Goal: Communication & Community: Answer question/provide support

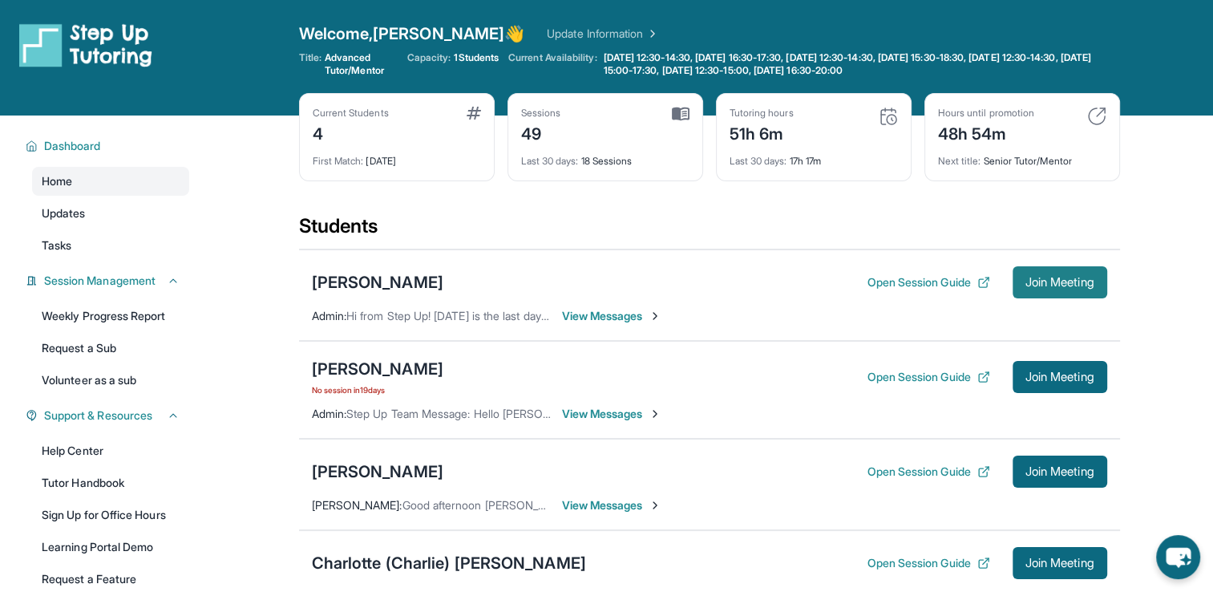
click at [1042, 277] on span "Join Meeting" at bounding box center [1060, 282] width 69 height 10
click at [589, 318] on span "View Messages" at bounding box center [612, 316] width 100 height 16
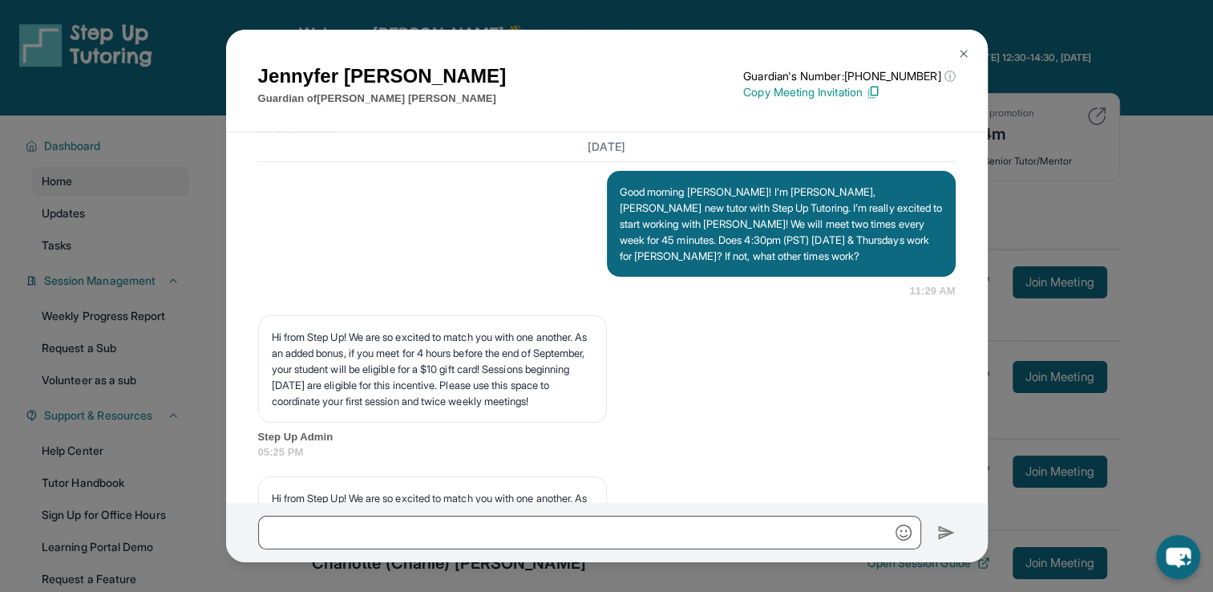
scroll to position [1108, 0]
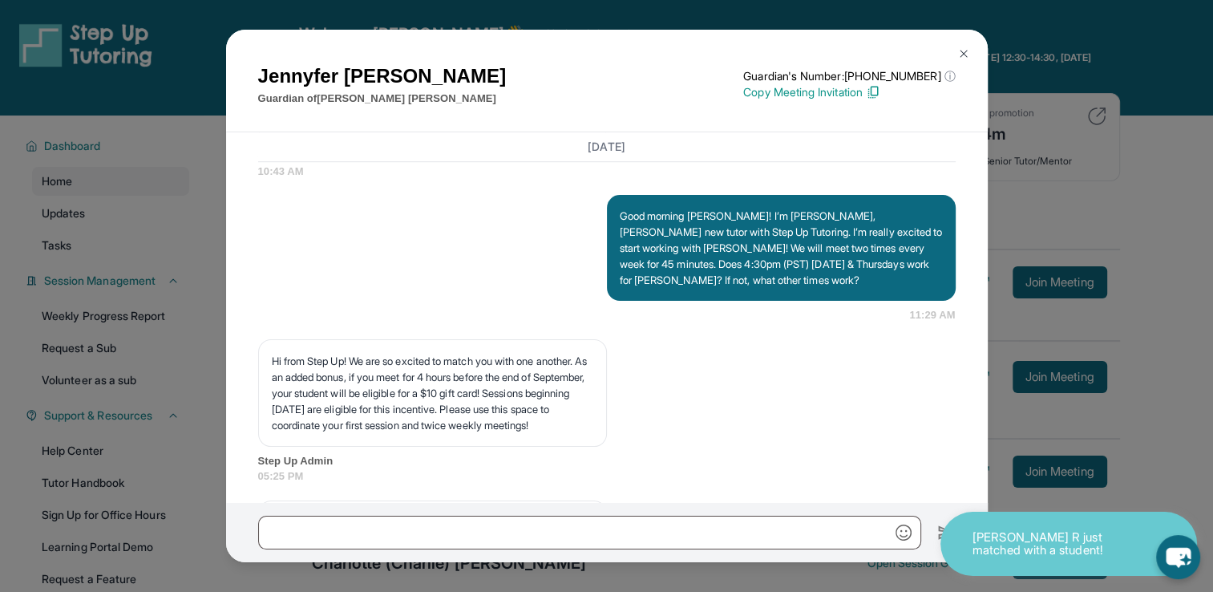
click at [963, 54] on img at bounding box center [964, 53] width 13 height 13
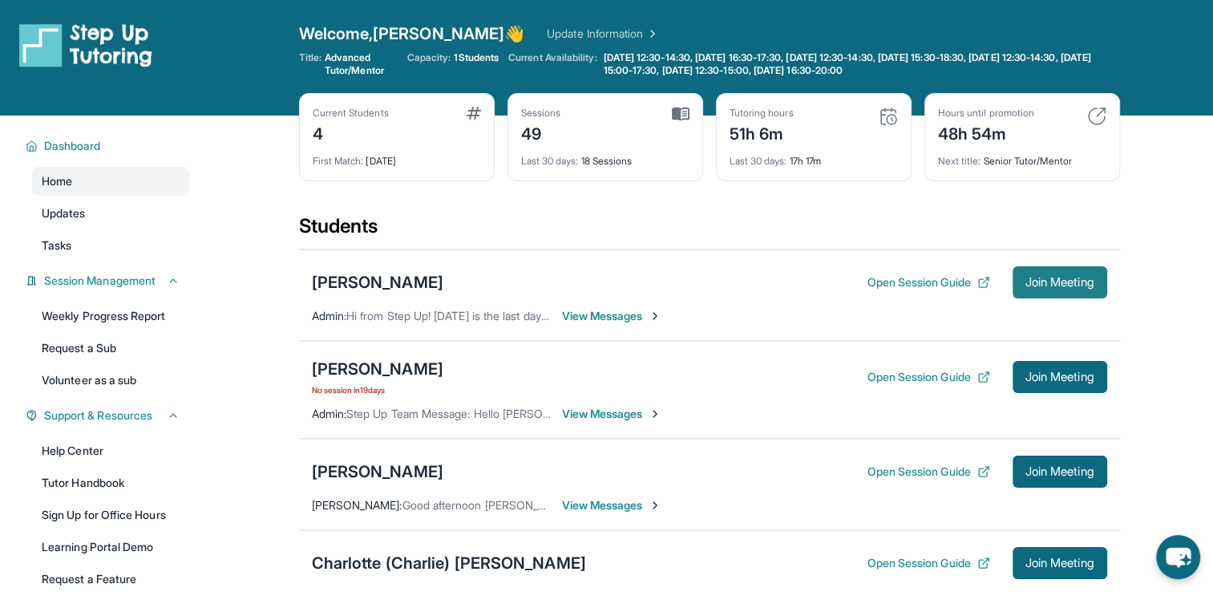
click at [1059, 281] on span "Join Meeting" at bounding box center [1060, 282] width 69 height 10
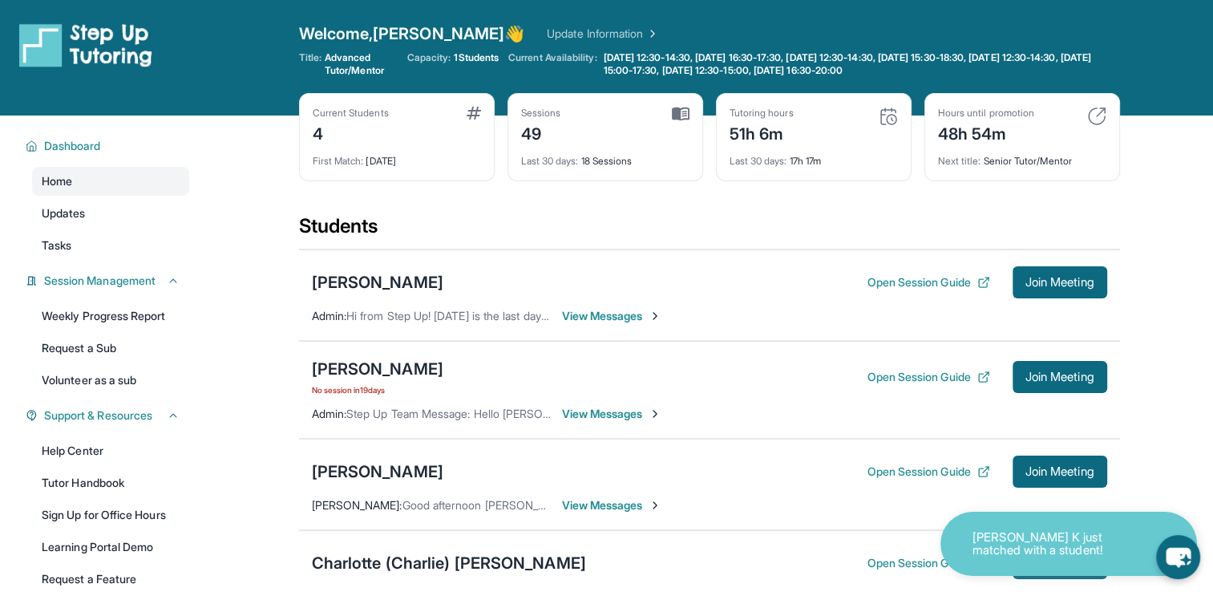
click at [635, 318] on span "View Messages" at bounding box center [612, 316] width 100 height 16
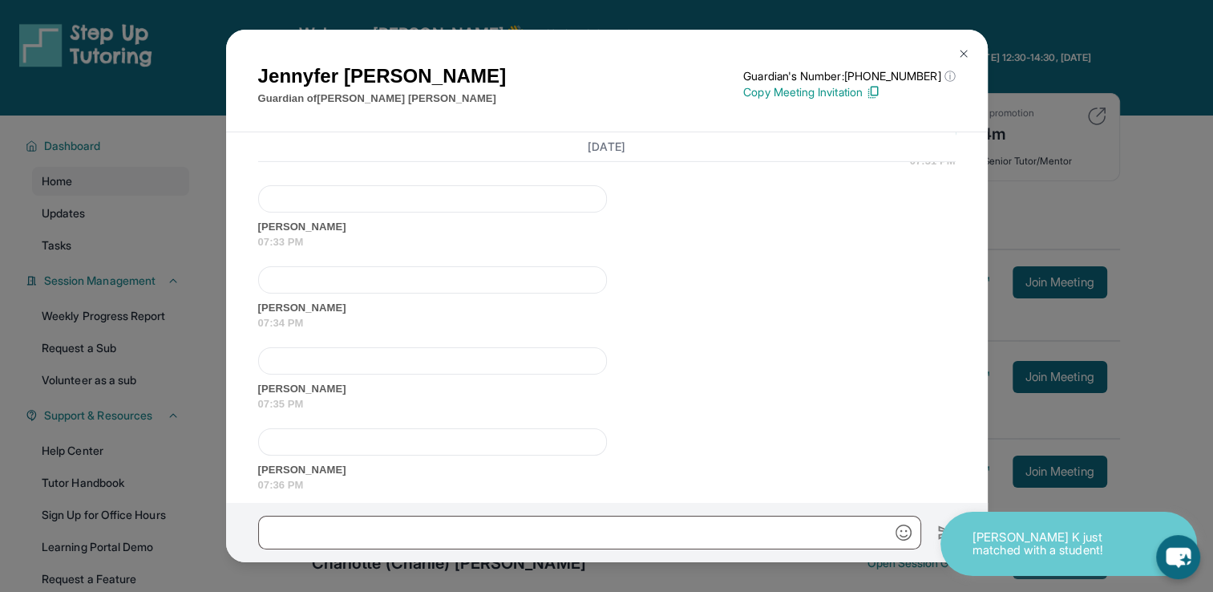
scroll to position [5256, 0]
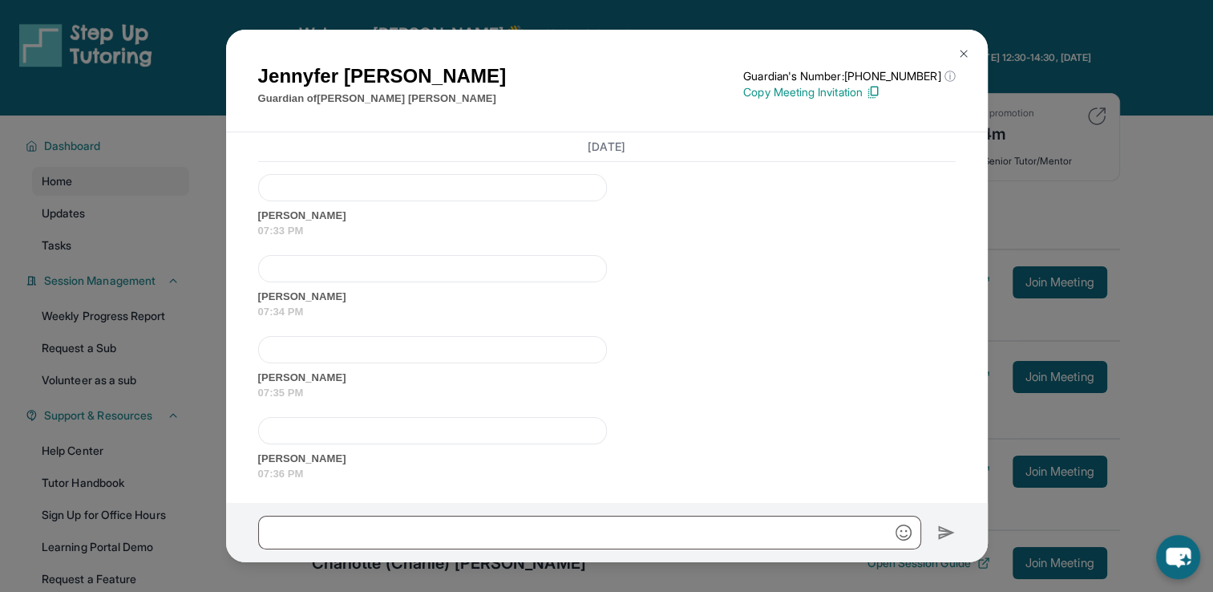
drag, startPoint x: 612, startPoint y: 298, endPoint x: 672, endPoint y: 346, distance: 77.0
click at [672, 136] on div "Good afternoon Jennyfer, I’m writing to confirm our tutoring session scheduled …" at bounding box center [781, 99] width 349 height 74
copy p "Good afternoon Jennyfer, I’m writing to confirm our tutoring session scheduled …"
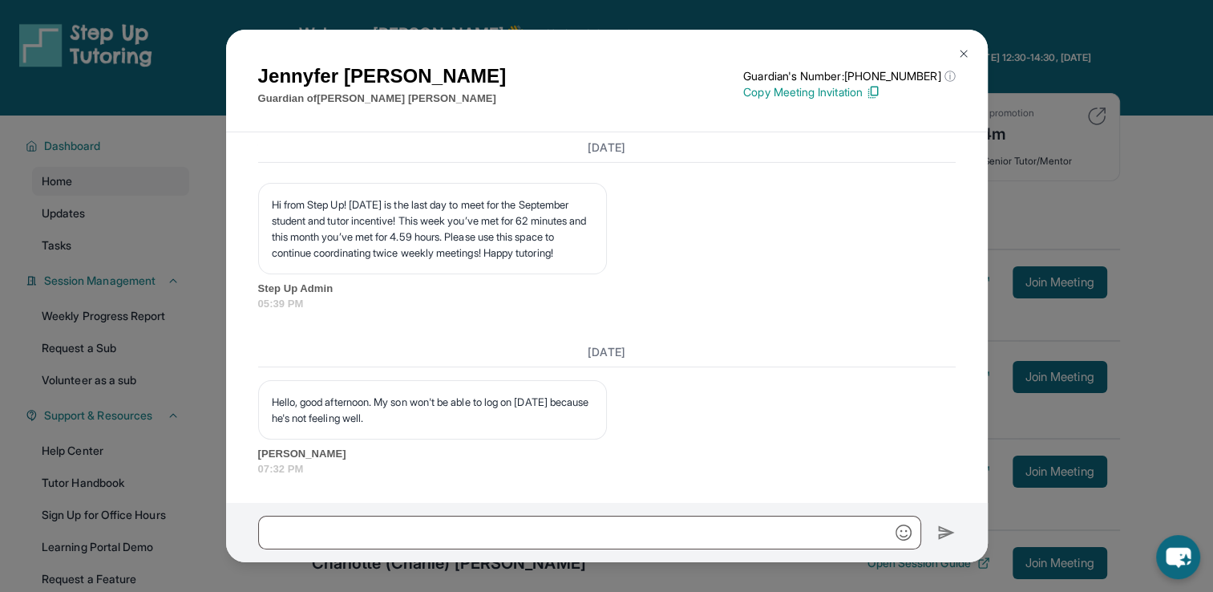
scroll to position [6027, 0]
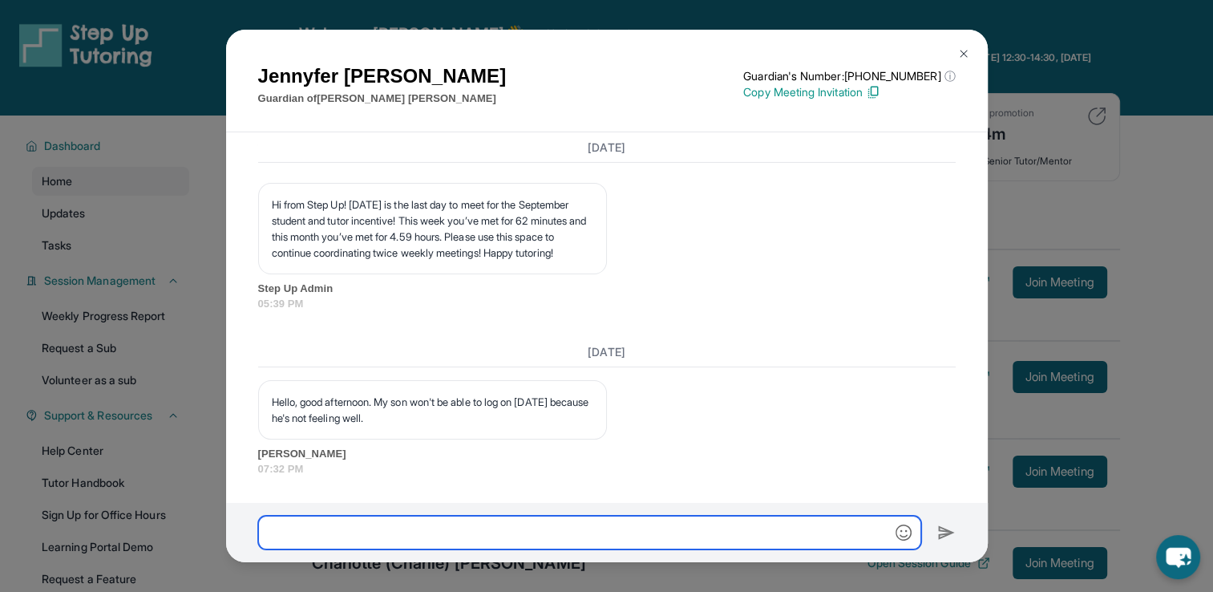
click at [490, 537] on input "text" at bounding box center [589, 533] width 663 height 34
type input "*"
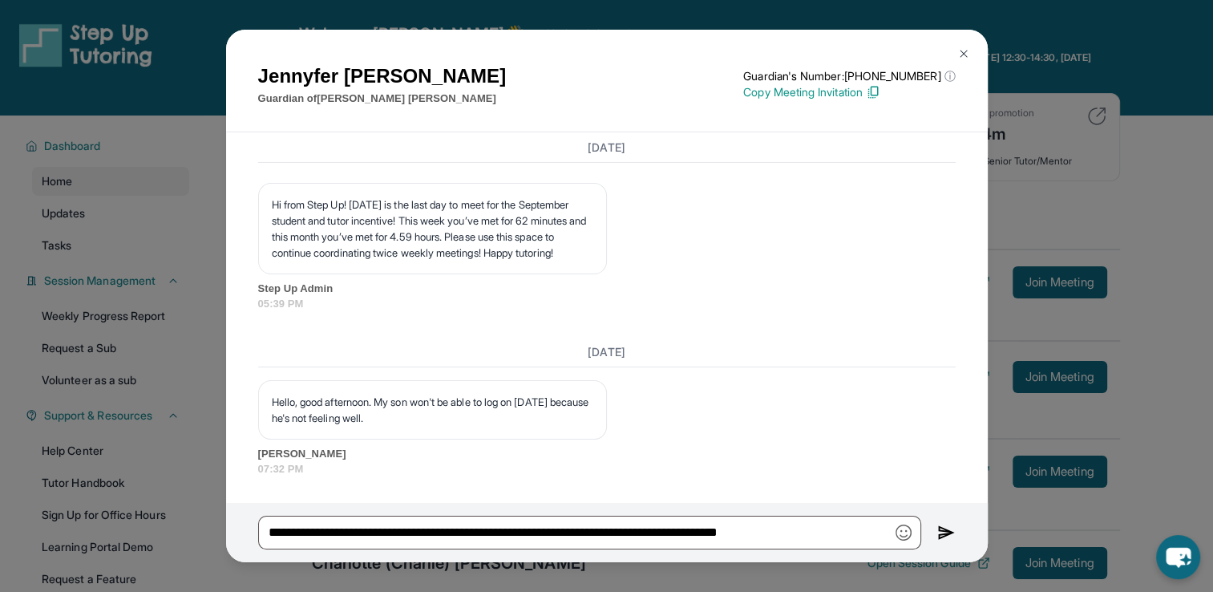
click at [897, 533] on img "button" at bounding box center [904, 533] width 16 height 16
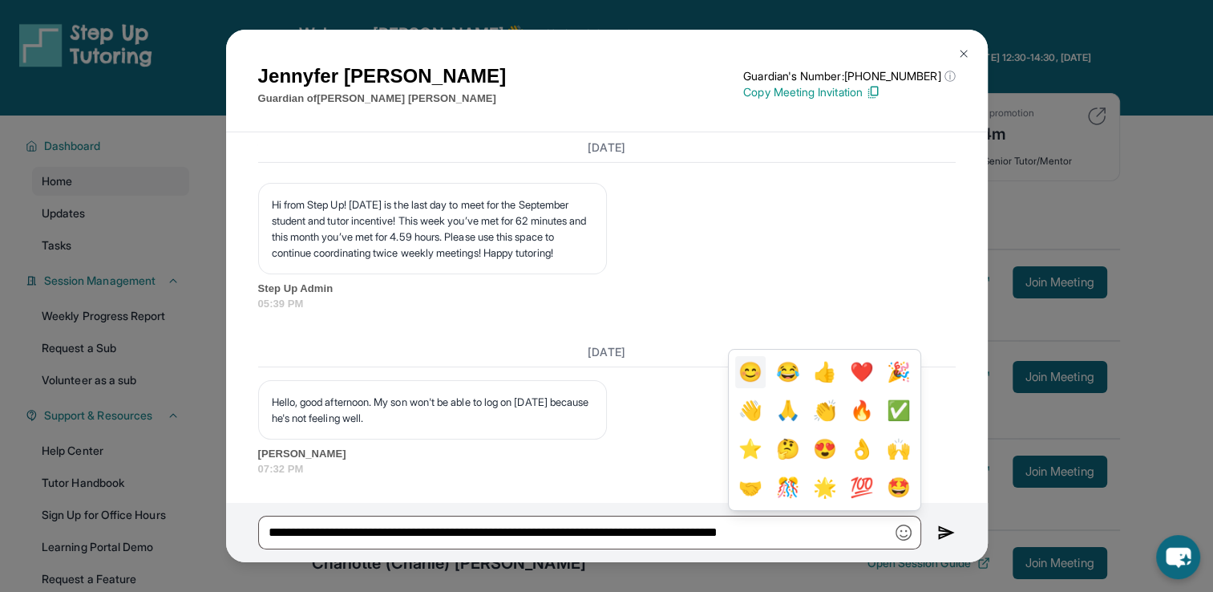
click at [748, 376] on button "😊" at bounding box center [750, 372] width 30 height 32
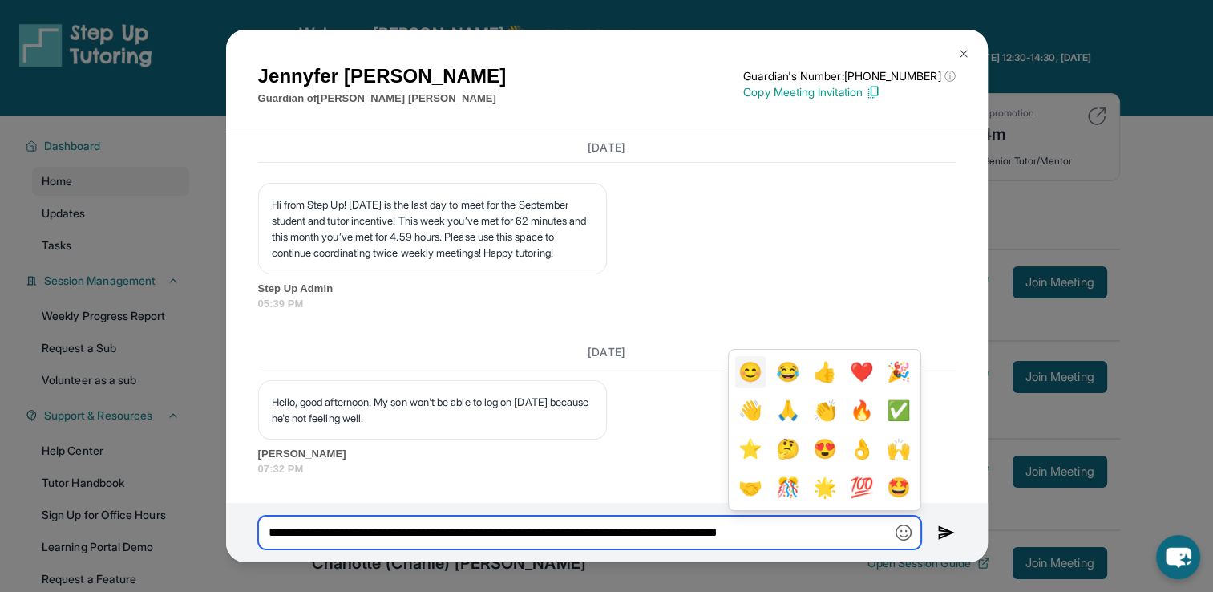
type input "**********"
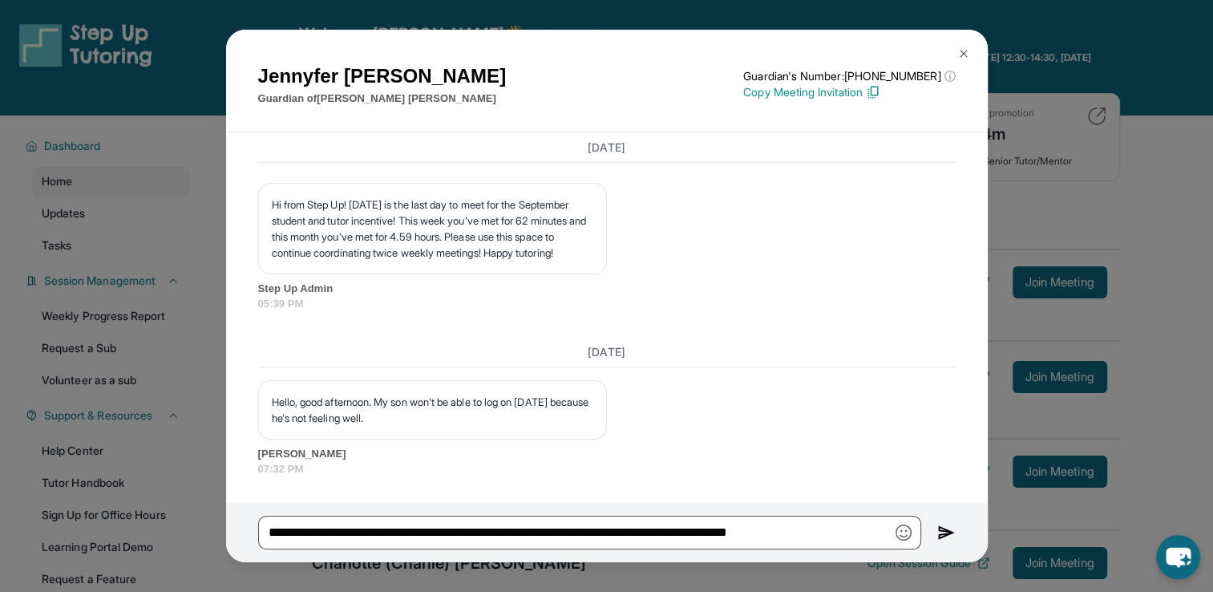
click at [943, 527] on img at bounding box center [947, 532] width 18 height 19
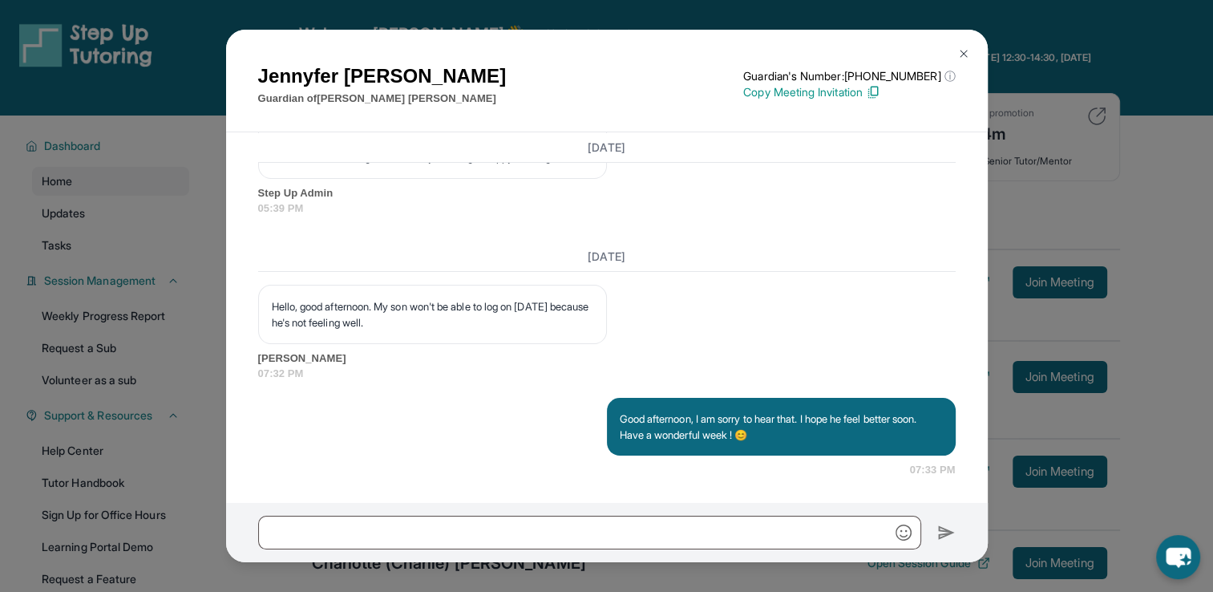
scroll to position [6123, 0]
click at [962, 55] on img at bounding box center [964, 53] width 13 height 13
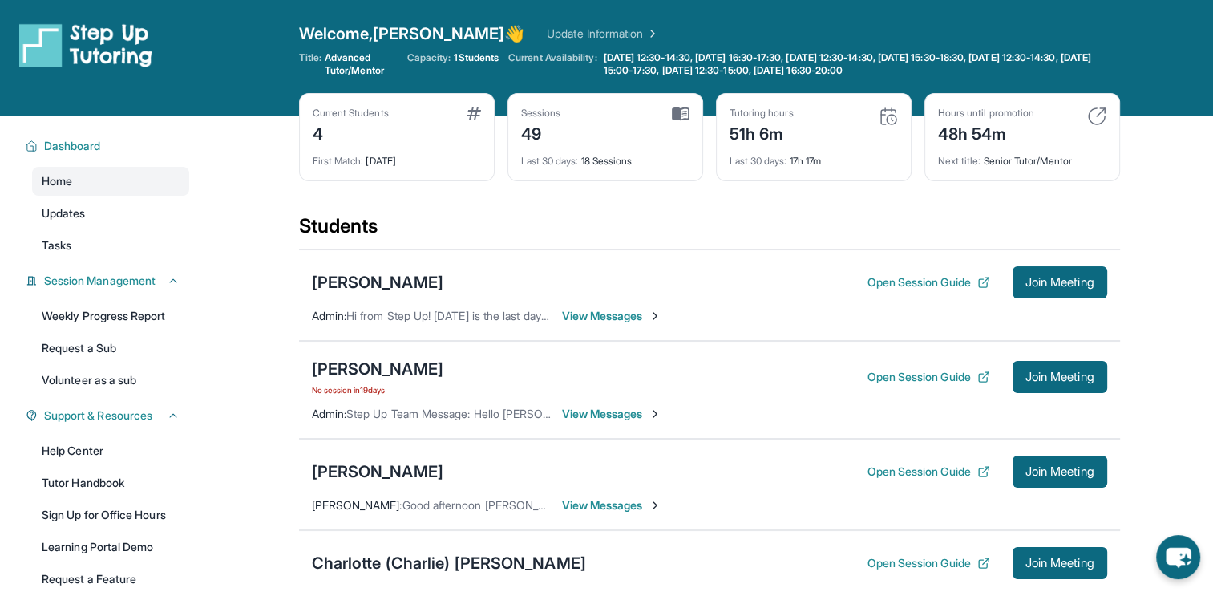
click at [653, 313] on span "View Messages" at bounding box center [612, 316] width 100 height 16
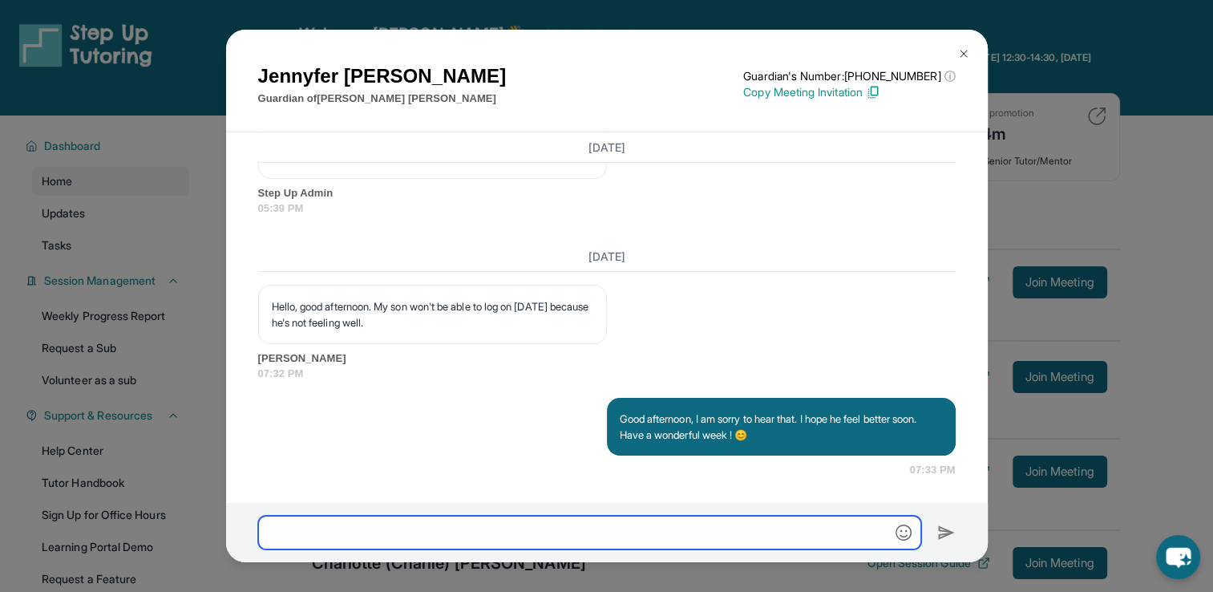
click at [663, 537] on input "text" at bounding box center [589, 533] width 663 height 34
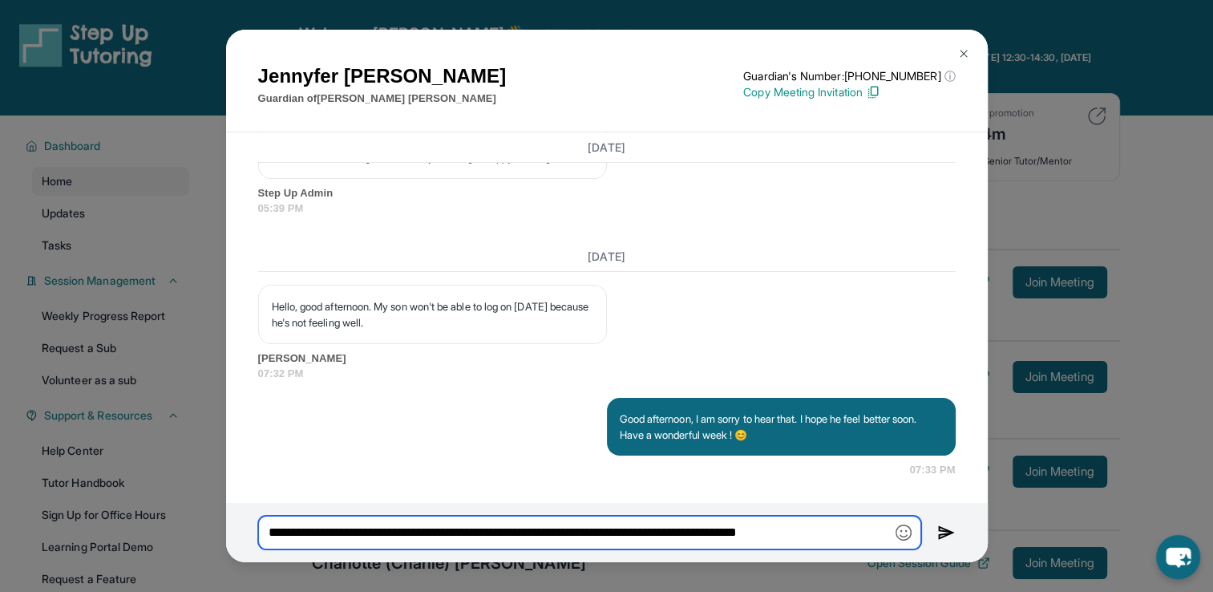
type input "**********"
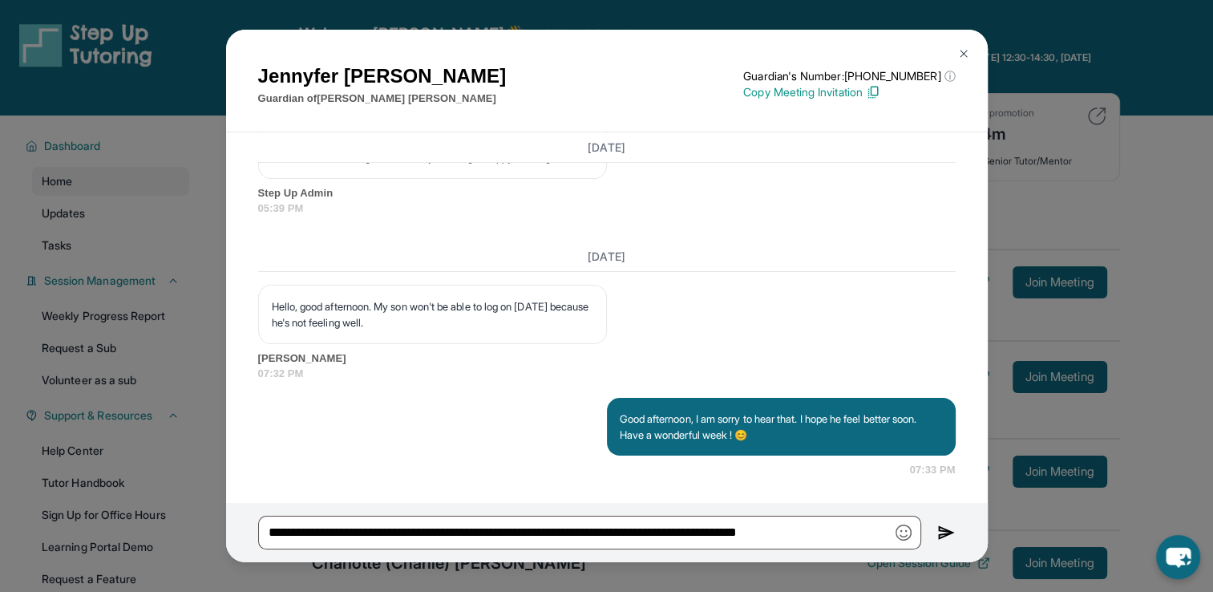
click at [941, 528] on img at bounding box center [947, 532] width 18 height 19
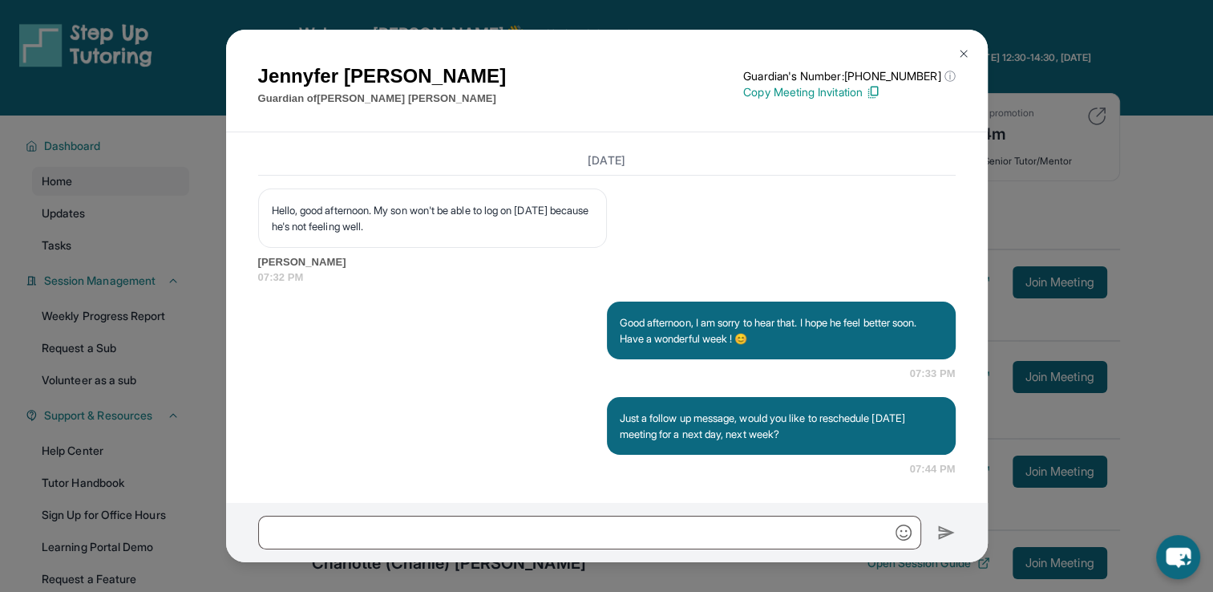
scroll to position [6219, 0]
click at [962, 54] on img at bounding box center [964, 53] width 13 height 13
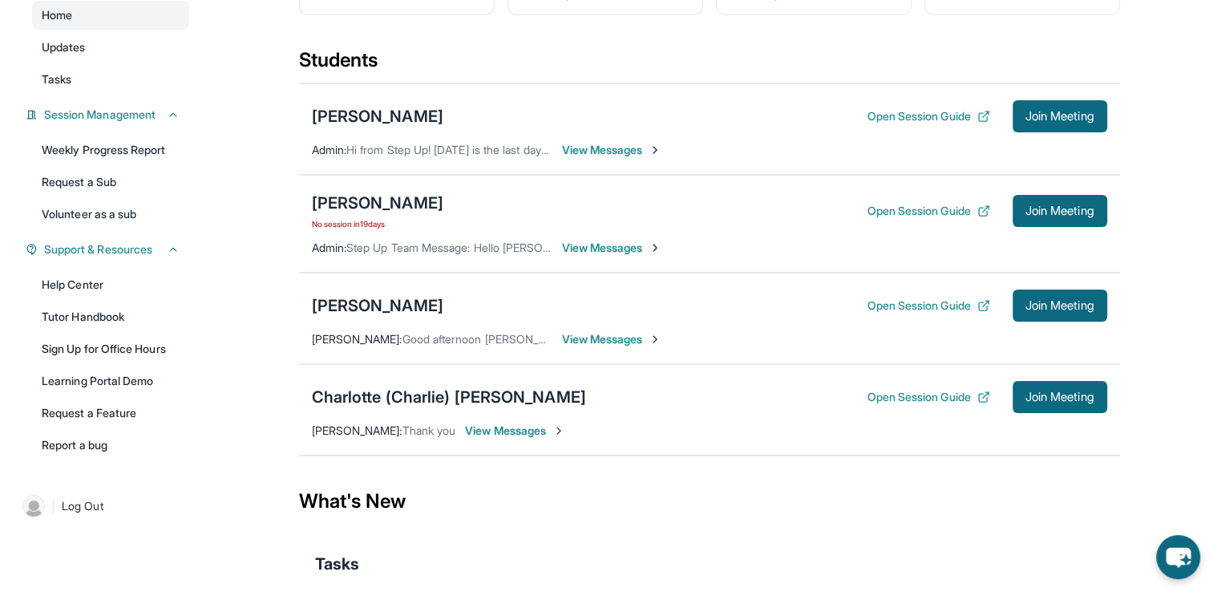
scroll to position [167, 0]
click at [541, 424] on span "View Messages" at bounding box center [515, 430] width 100 height 16
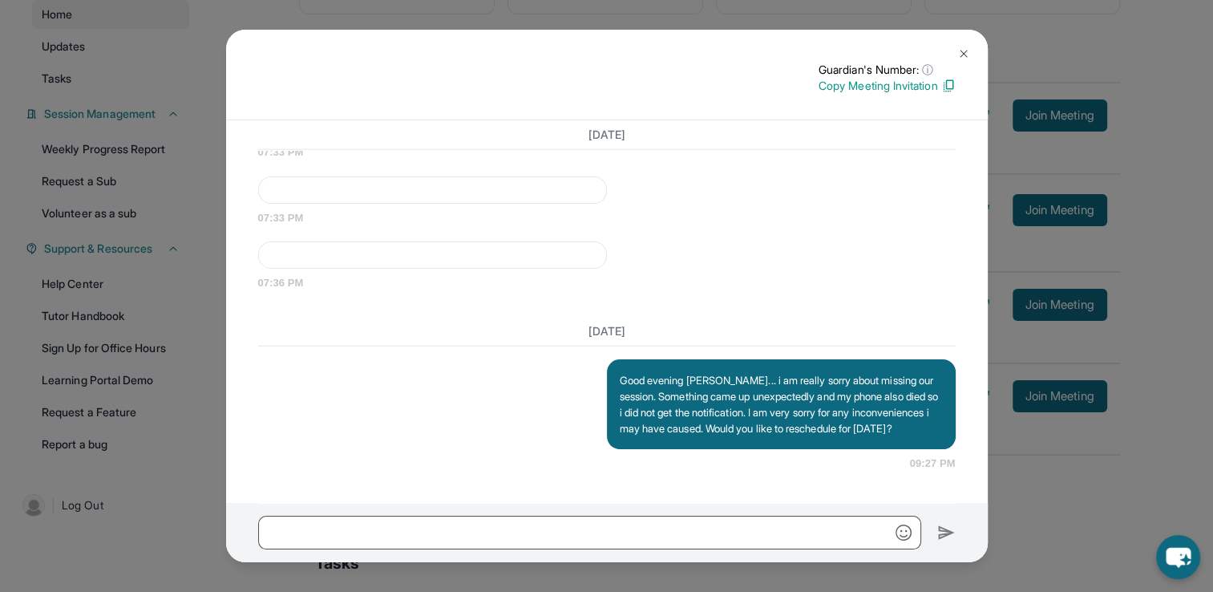
scroll to position [5893, 0]
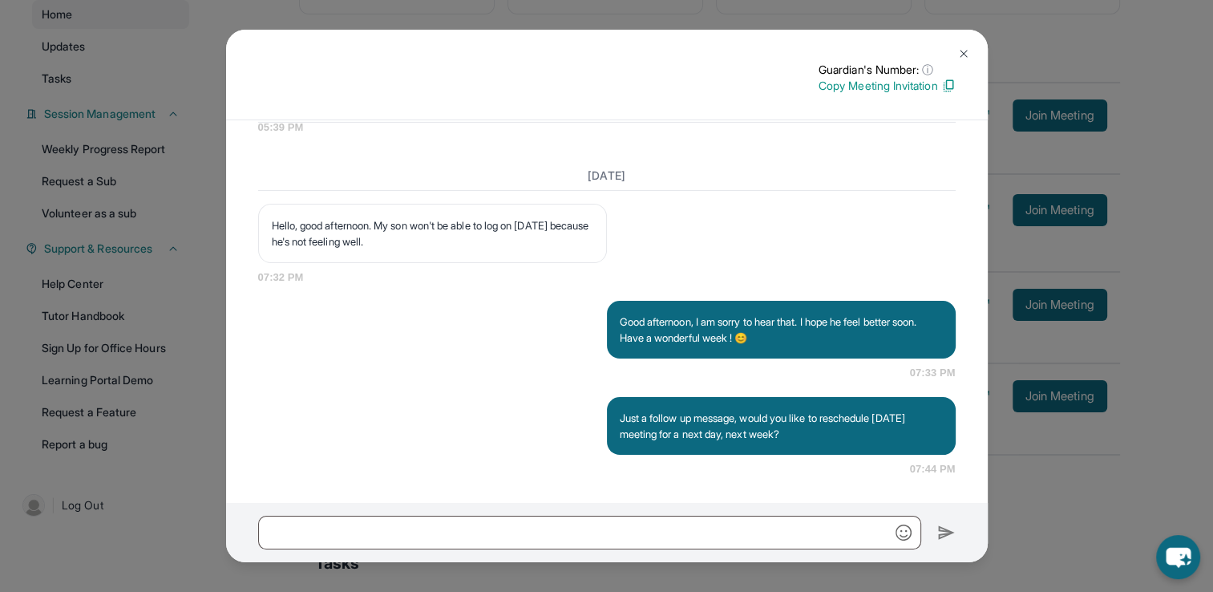
click at [1096, 474] on div "Guardian's Number: ⓘ This isn't the guardian's real number — it's a private for…" at bounding box center [606, 296] width 1213 height 592
